Goal: Transaction & Acquisition: Purchase product/service

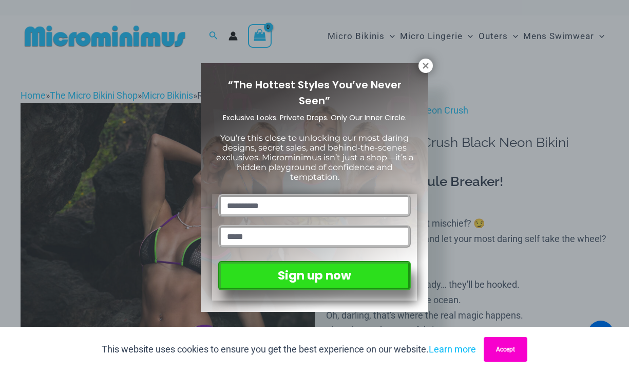
click at [520, 342] on button "Accept" at bounding box center [505, 349] width 44 height 25
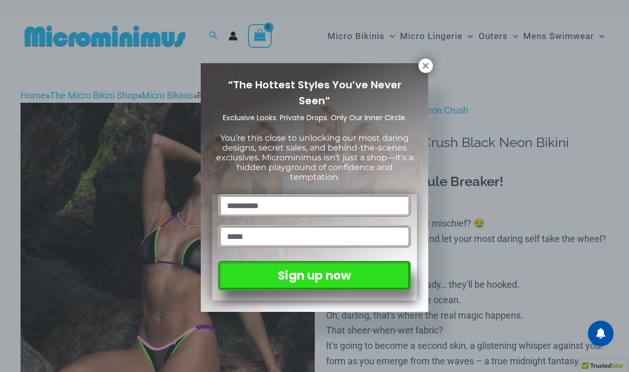
click at [428, 66] on icon at bounding box center [425, 65] width 9 height 9
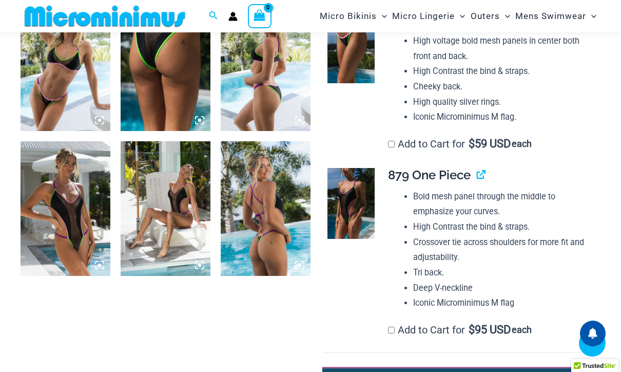
scroll to position [1017, 0]
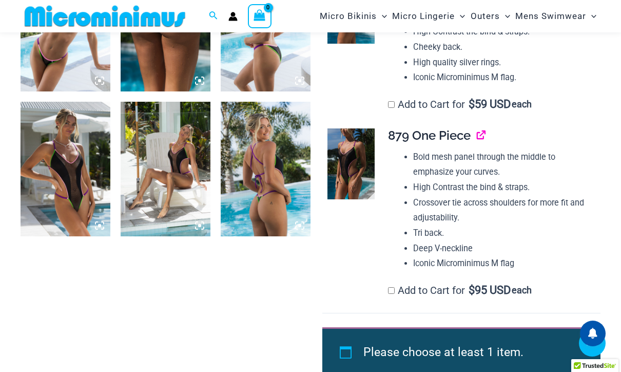
click at [477, 143] on link "View product" at bounding box center [477, 135] width 0 height 15
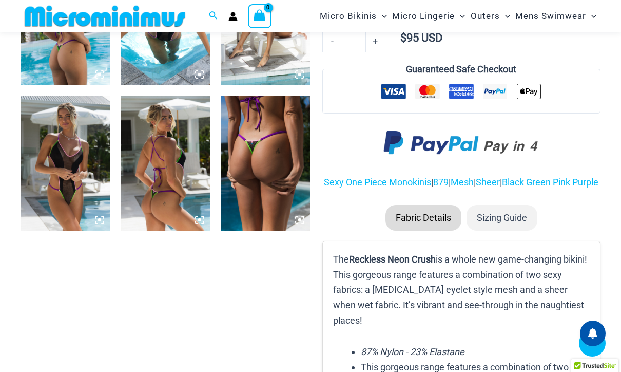
scroll to position [607, 0]
